Goal: Information Seeking & Learning: Learn about a topic

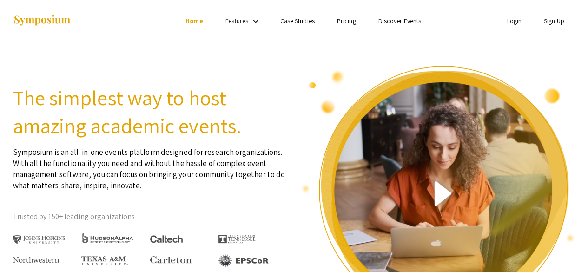
click at [297, 19] on link "Case Studies" at bounding box center [297, 21] width 34 height 8
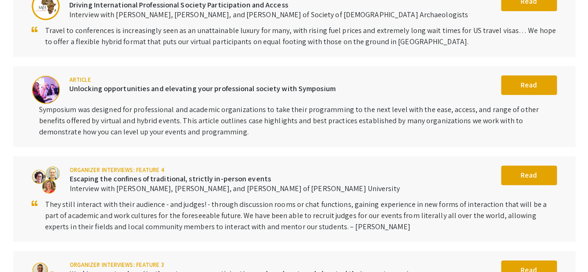
scroll to position [457, 0]
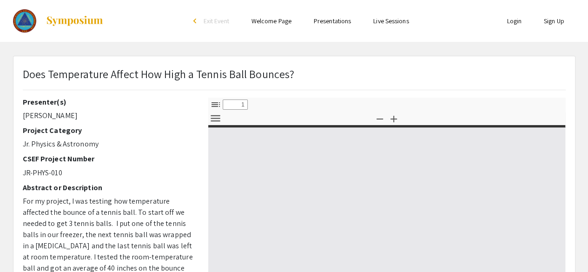
select select "custom"
type input "0"
select select "custom"
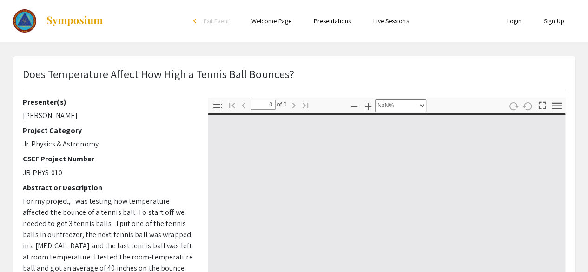
type input "1"
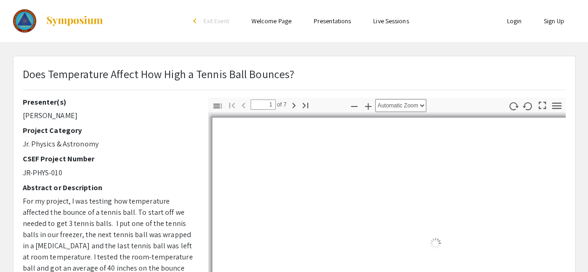
select select "auto"
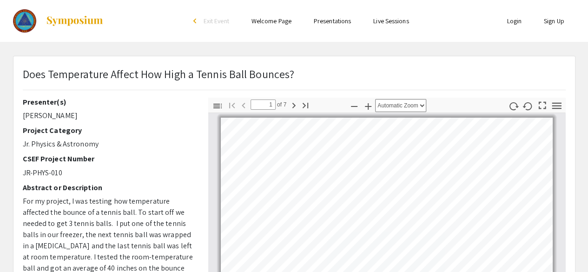
scroll to position [1, 0]
